Goal: Browse casually: Explore the website without a specific task or goal

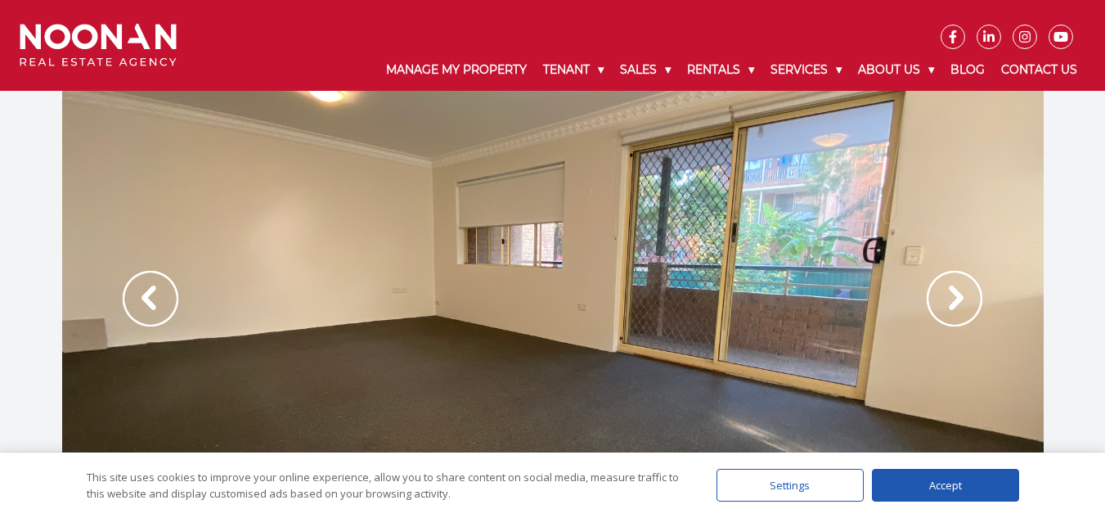
click at [948, 294] on img at bounding box center [955, 299] width 56 height 56
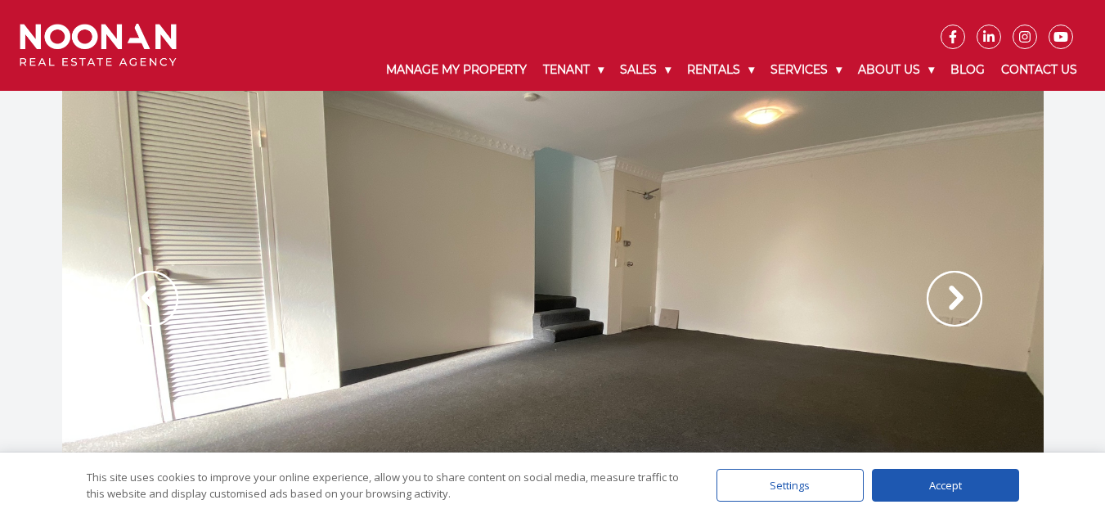
click at [955, 294] on img at bounding box center [955, 299] width 56 height 56
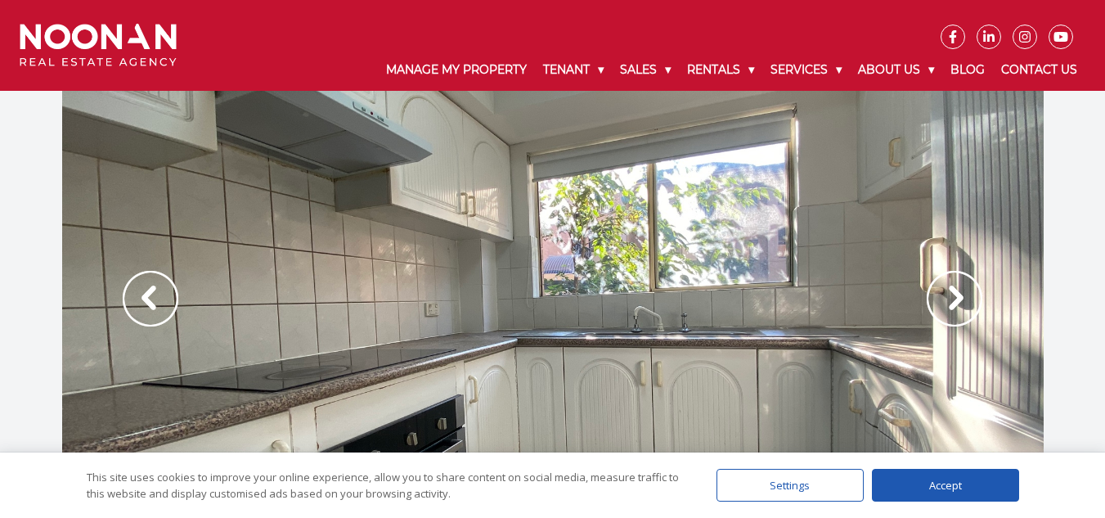
click at [955, 294] on img at bounding box center [955, 299] width 56 height 56
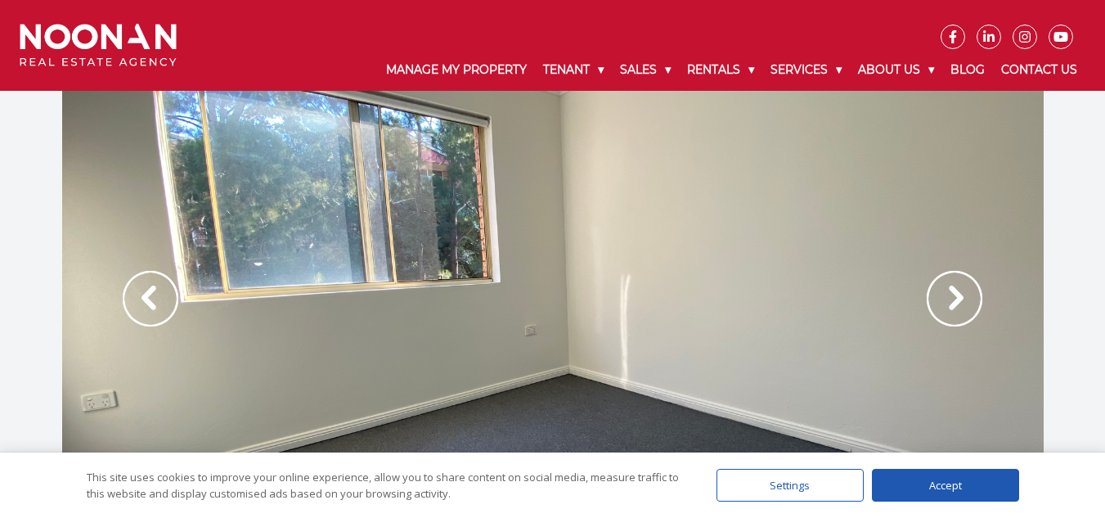
click at [955, 294] on img at bounding box center [955, 299] width 56 height 56
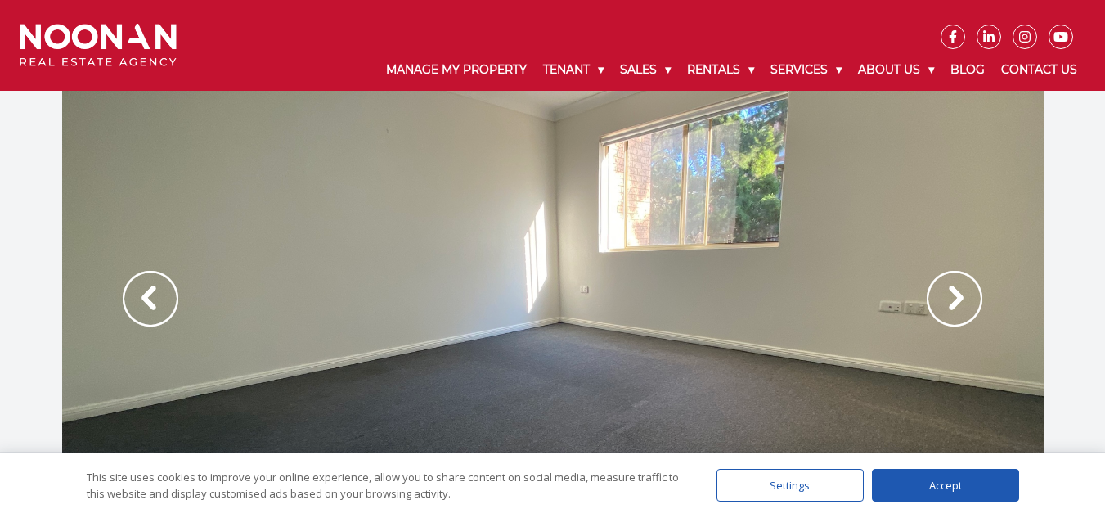
click at [945, 308] on img at bounding box center [955, 299] width 56 height 56
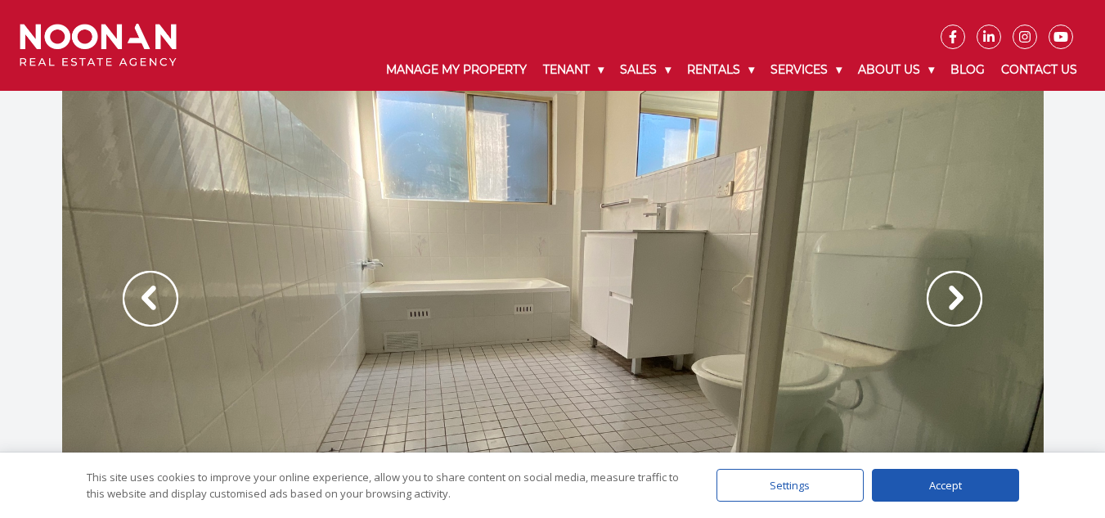
click at [945, 308] on img at bounding box center [955, 299] width 56 height 56
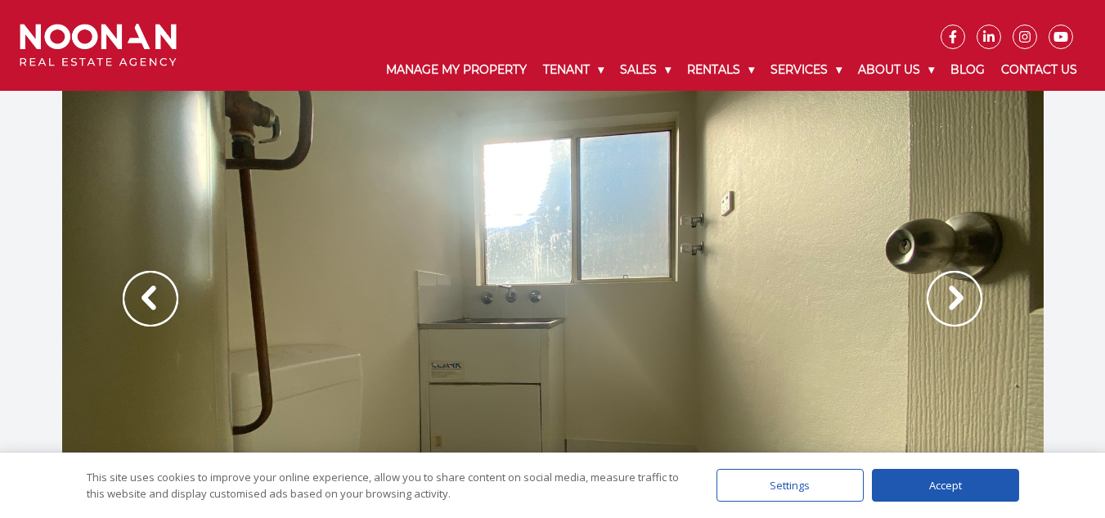
click at [945, 308] on img at bounding box center [955, 299] width 56 height 56
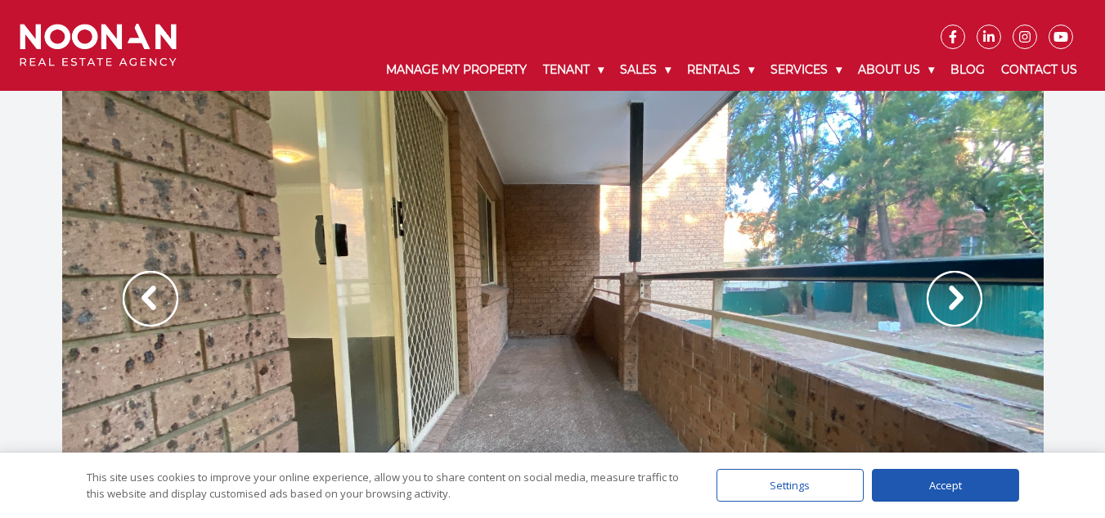
click at [945, 308] on img at bounding box center [955, 299] width 56 height 56
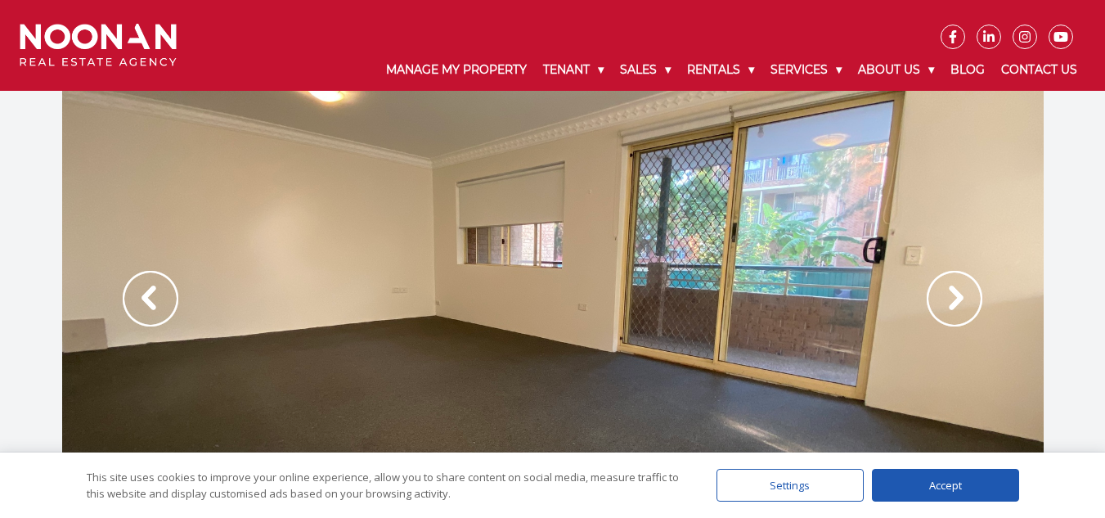
click at [945, 308] on img at bounding box center [955, 299] width 56 height 56
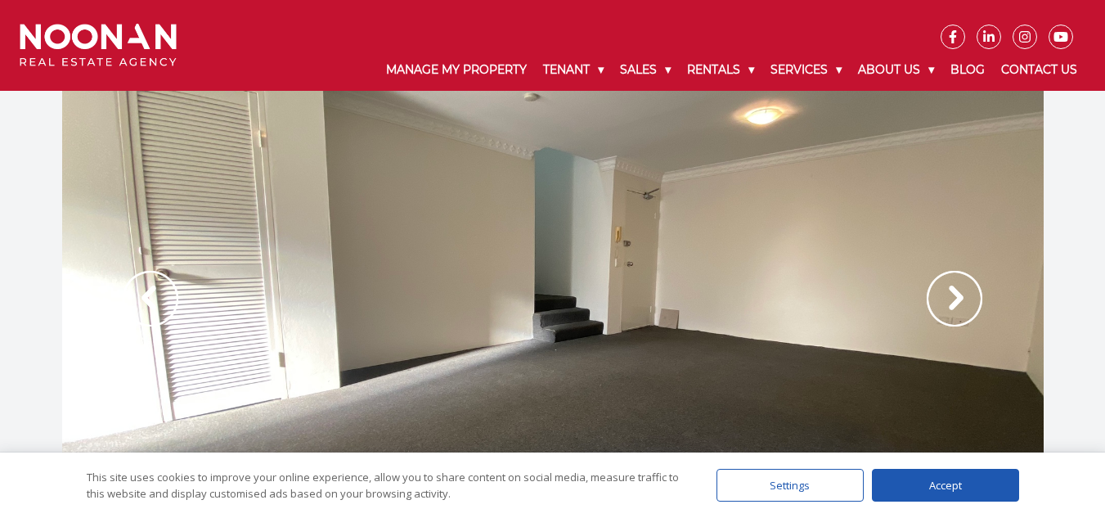
click at [938, 301] on img at bounding box center [955, 299] width 56 height 56
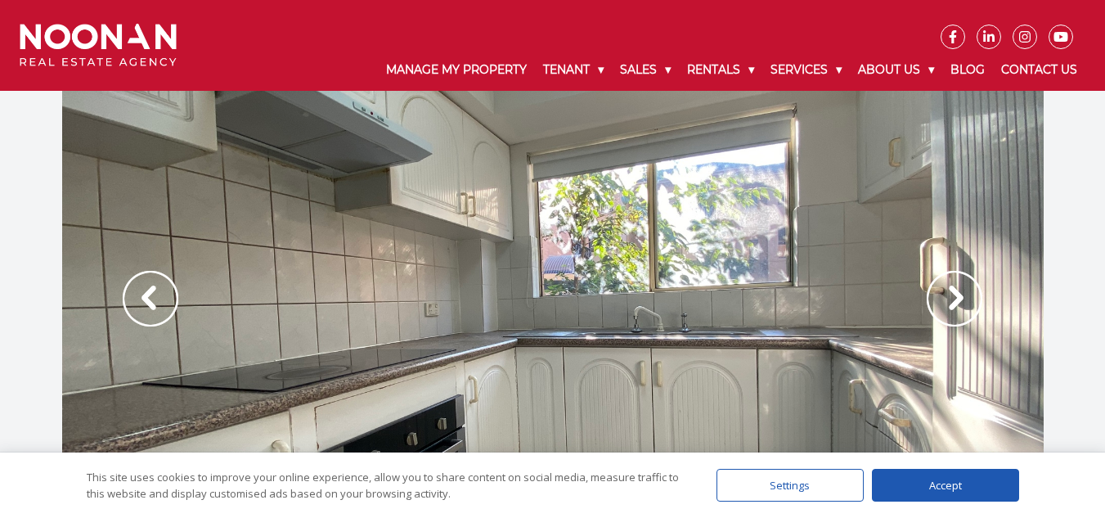
click at [937, 298] on img at bounding box center [955, 299] width 56 height 56
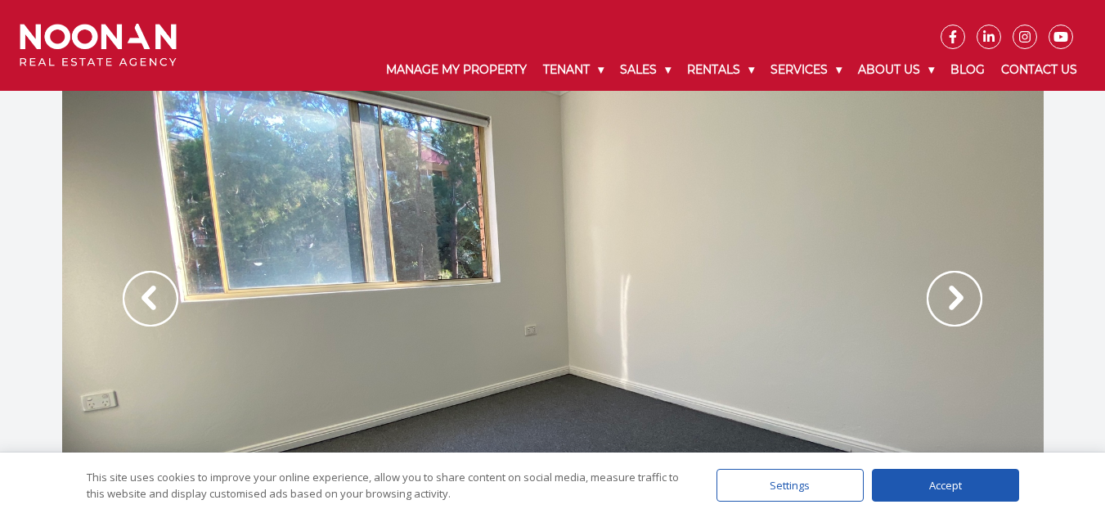
click at [937, 298] on img at bounding box center [955, 299] width 56 height 56
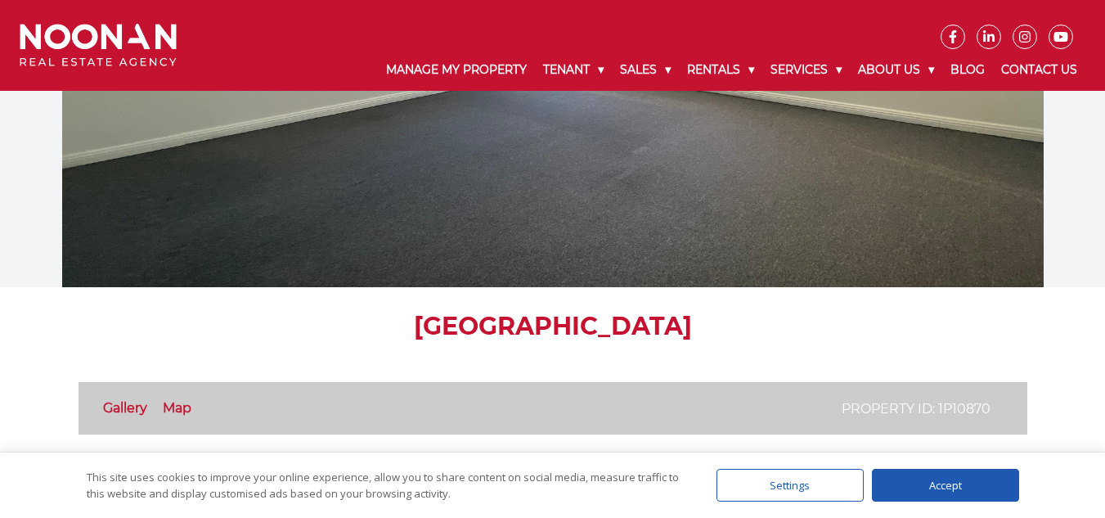
scroll to position [164, 0]
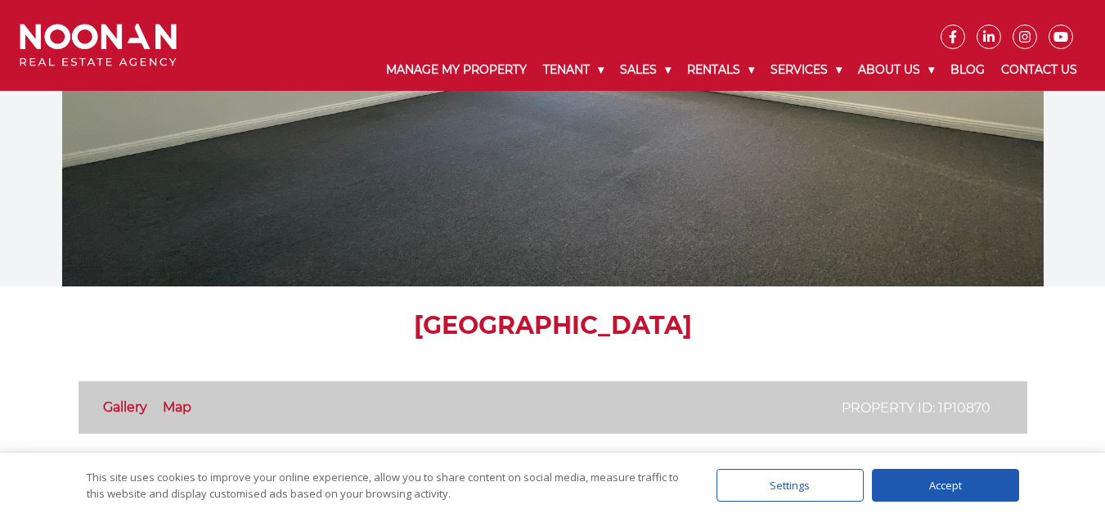
click at [966, 479] on div "Accept" at bounding box center [945, 485] width 147 height 33
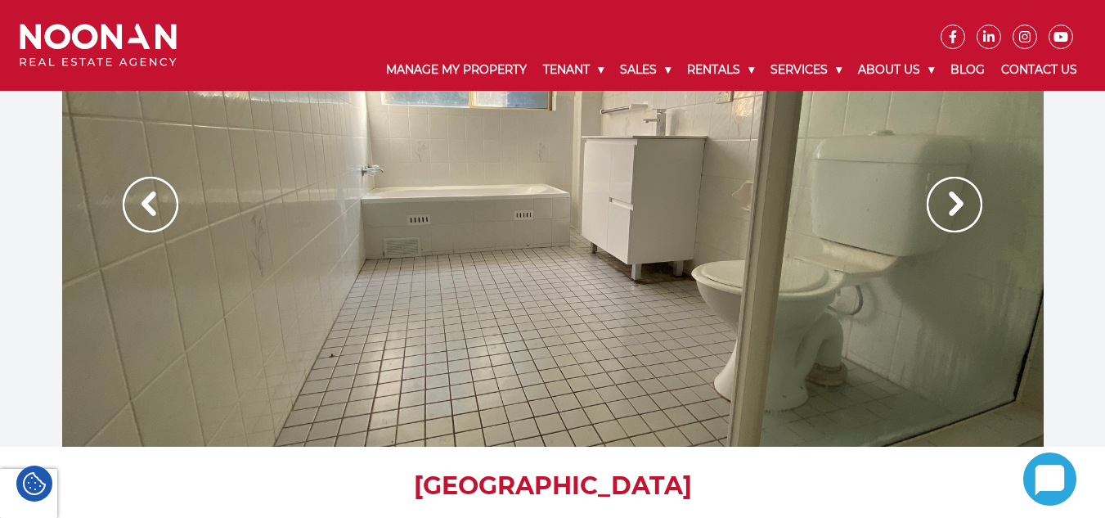
scroll to position [0, 0]
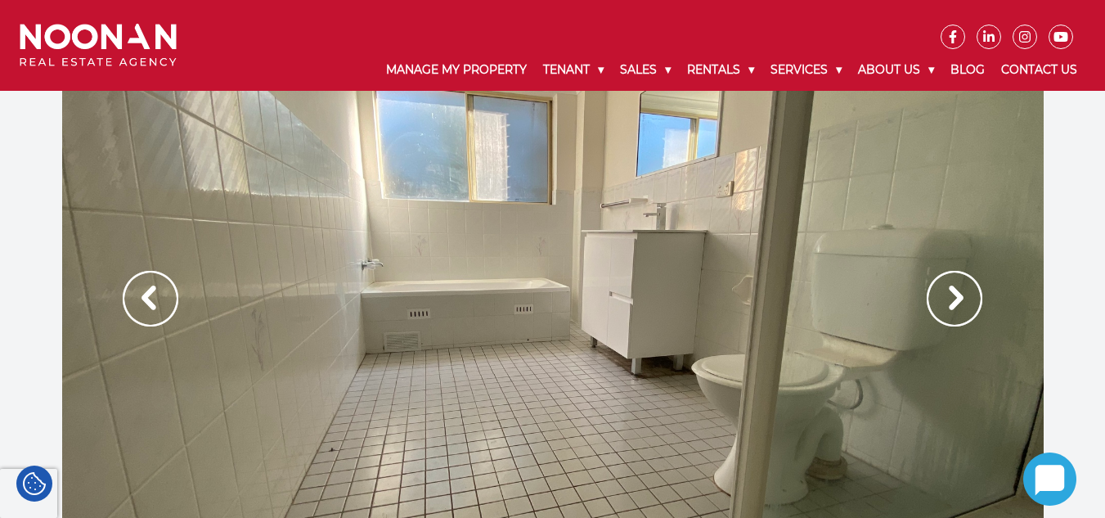
click at [933, 291] on img at bounding box center [955, 299] width 56 height 56
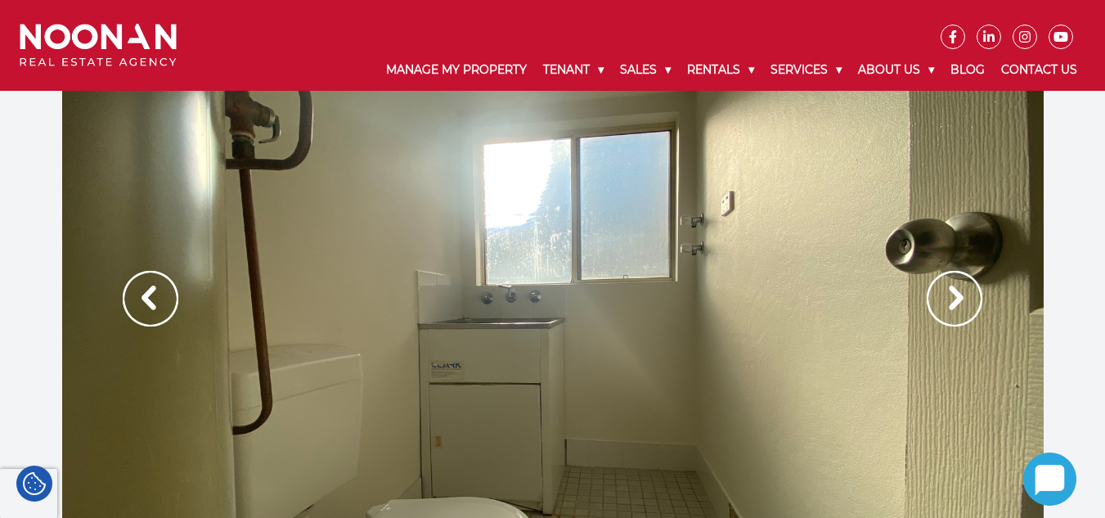
click at [933, 291] on img at bounding box center [955, 299] width 56 height 56
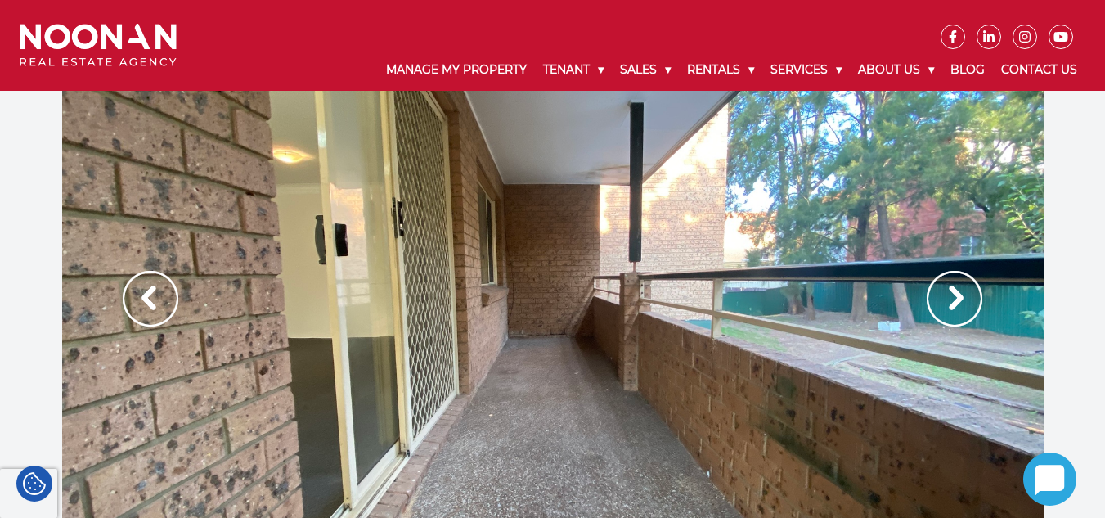
click at [934, 291] on img at bounding box center [955, 299] width 56 height 56
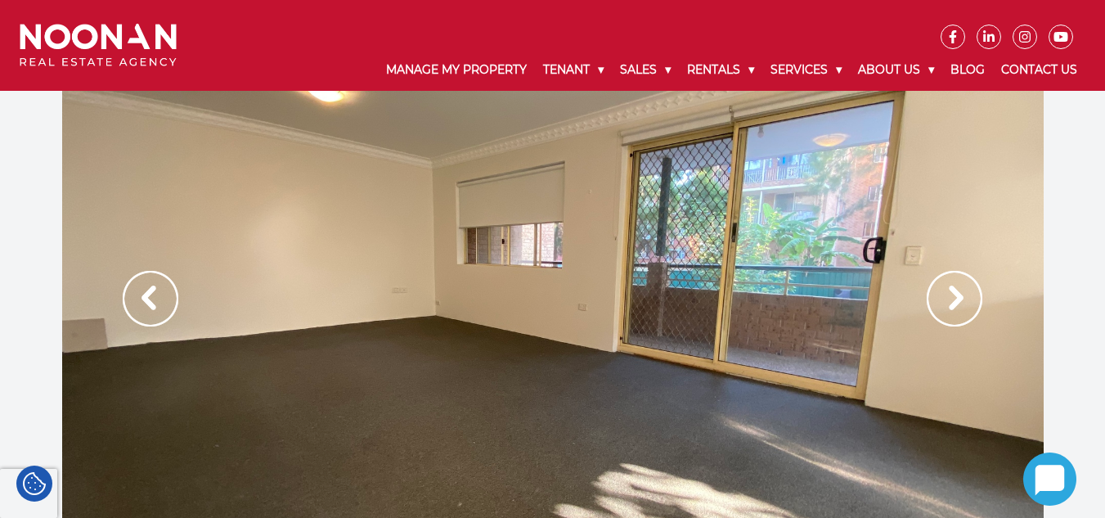
click at [934, 291] on img at bounding box center [955, 299] width 56 height 56
